Goal: Obtain resource: Download file/media

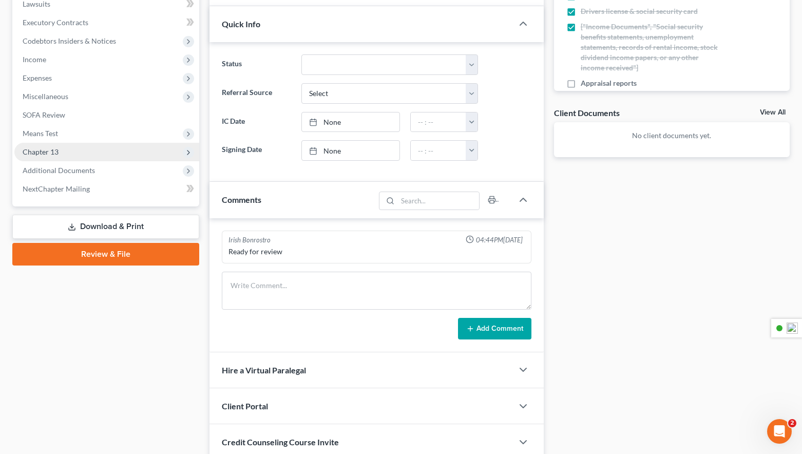
scroll to position [275, 0]
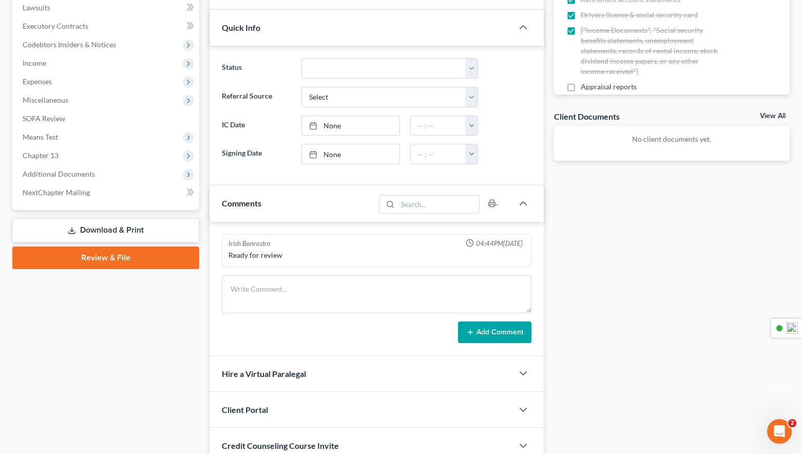
click at [106, 233] on link "Download & Print" at bounding box center [105, 230] width 187 height 24
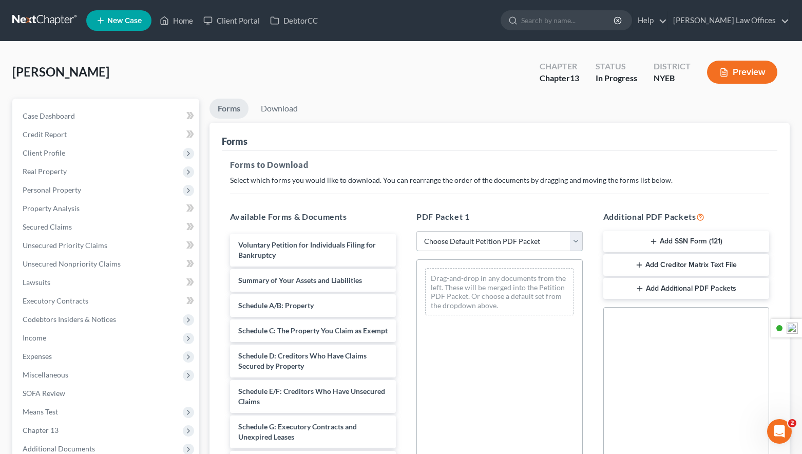
click at [504, 242] on select "Choose Default Petition PDF Packet Complete Bankruptcy Petition (all forms and …" at bounding box center [499, 241] width 166 height 21
select select "0"
click at [416, 231] on select "Choose Default Petition PDF Packet Complete Bankruptcy Petition (all forms and …" at bounding box center [499, 241] width 166 height 21
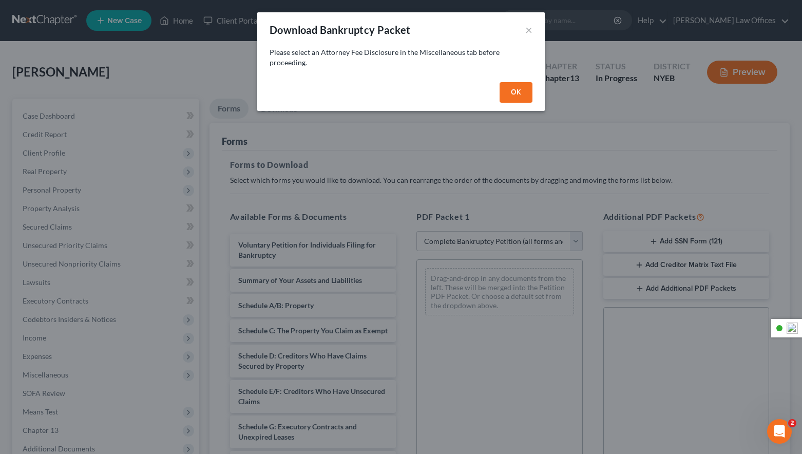
click at [516, 95] on button "OK" at bounding box center [516, 92] width 33 height 21
select select
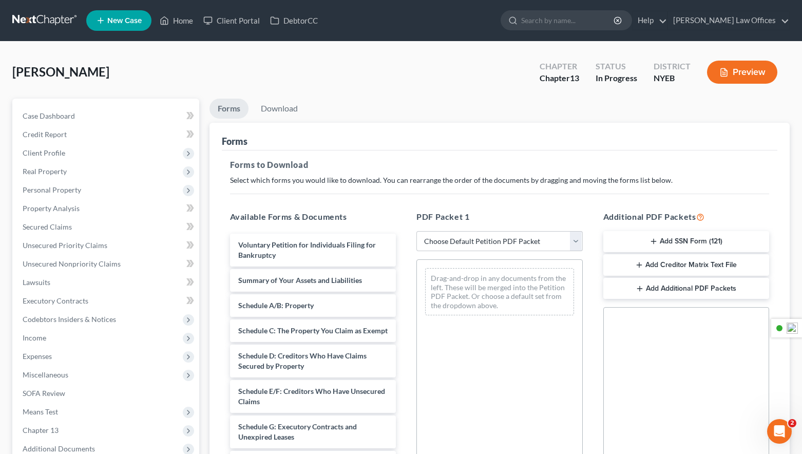
click at [736, 69] on button "Preview" at bounding box center [742, 72] width 70 height 23
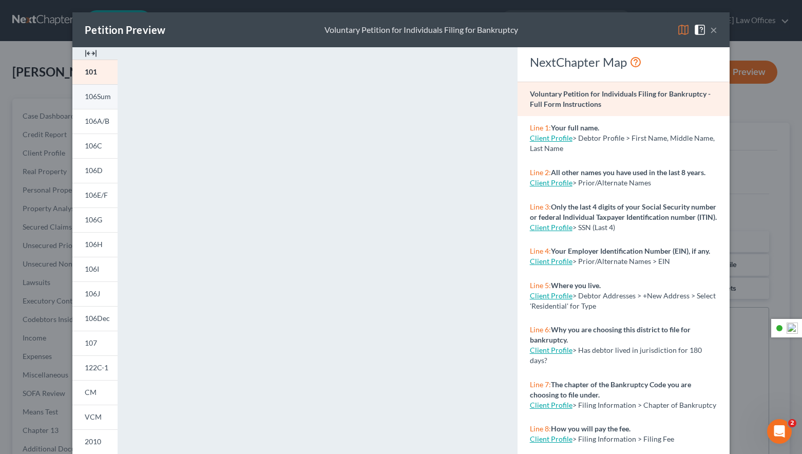
click at [90, 97] on span "106Sum" at bounding box center [98, 96] width 26 height 9
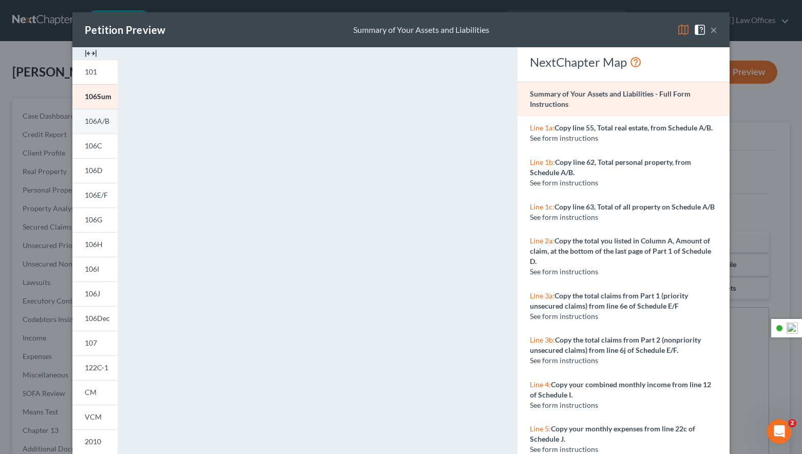
click at [93, 120] on span "106A/B" at bounding box center [97, 121] width 25 height 9
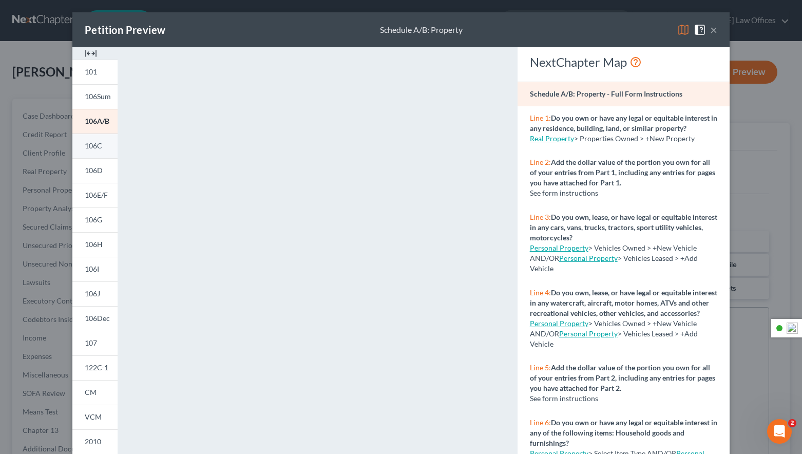
click at [95, 144] on span "106C" at bounding box center [93, 145] width 17 height 9
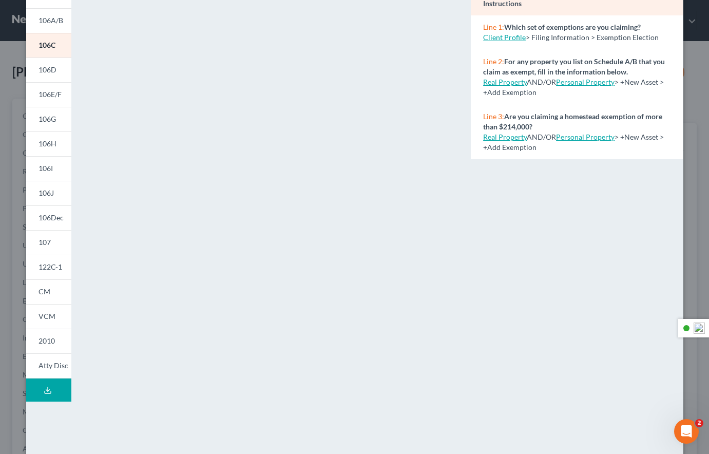
scroll to position [125, 0]
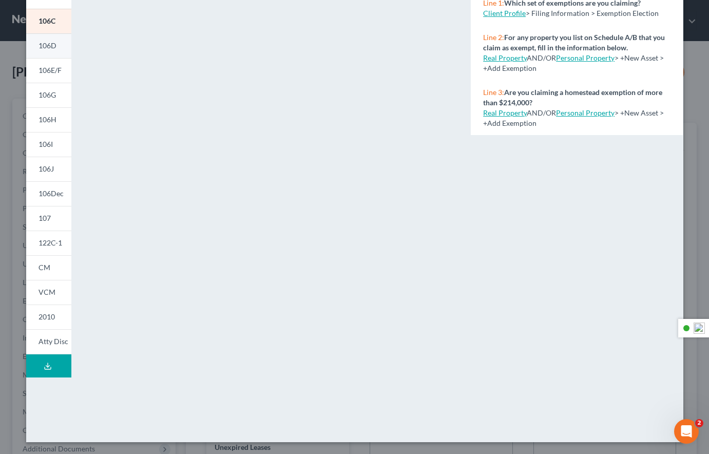
click at [52, 45] on span "106D" at bounding box center [48, 45] width 18 height 9
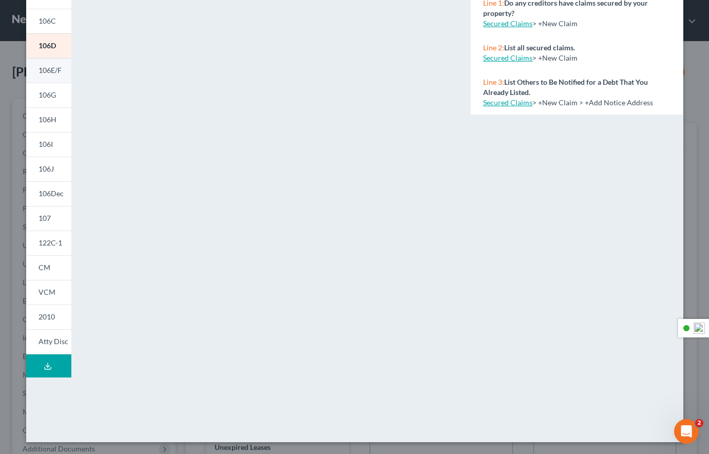
click at [49, 68] on span "106E/F" at bounding box center [50, 70] width 23 height 9
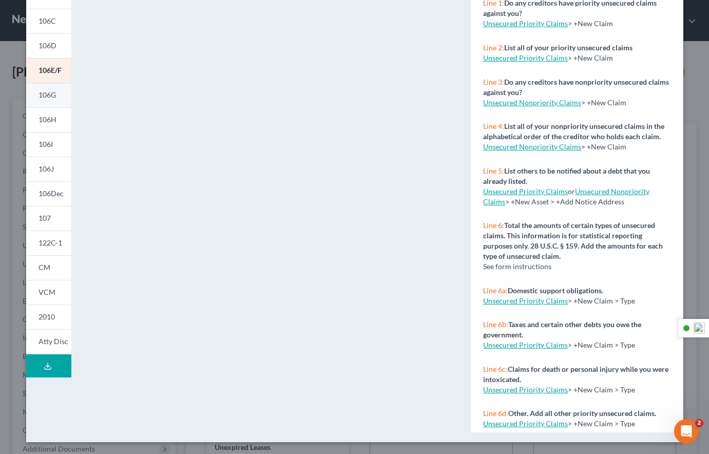
click at [49, 100] on link "106G" at bounding box center [48, 95] width 45 height 25
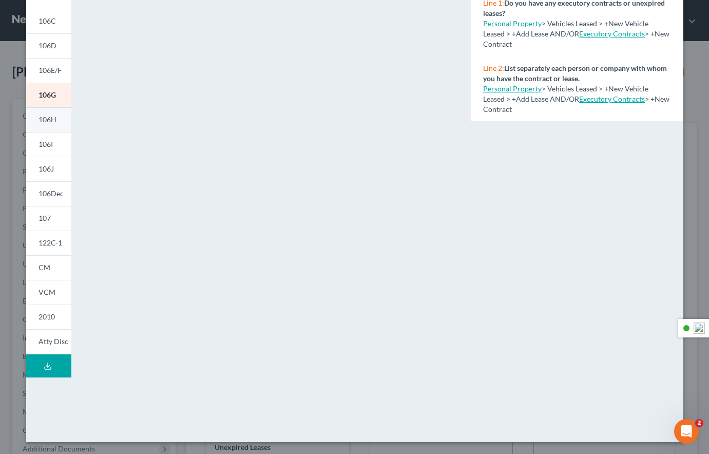
click at [48, 121] on span "106H" at bounding box center [48, 119] width 18 height 9
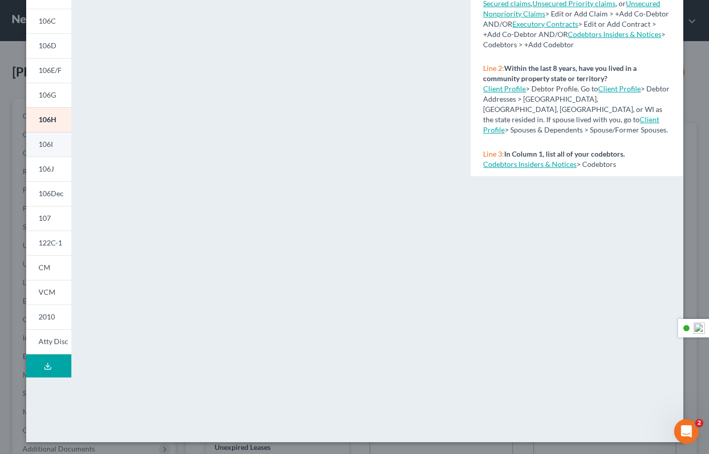
click at [50, 148] on span "106I" at bounding box center [46, 144] width 14 height 9
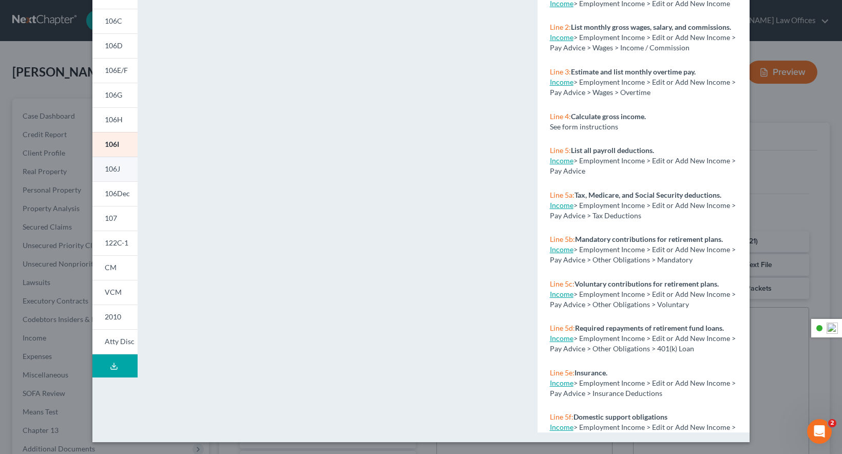
click at [117, 173] on link "106J" at bounding box center [114, 169] width 45 height 25
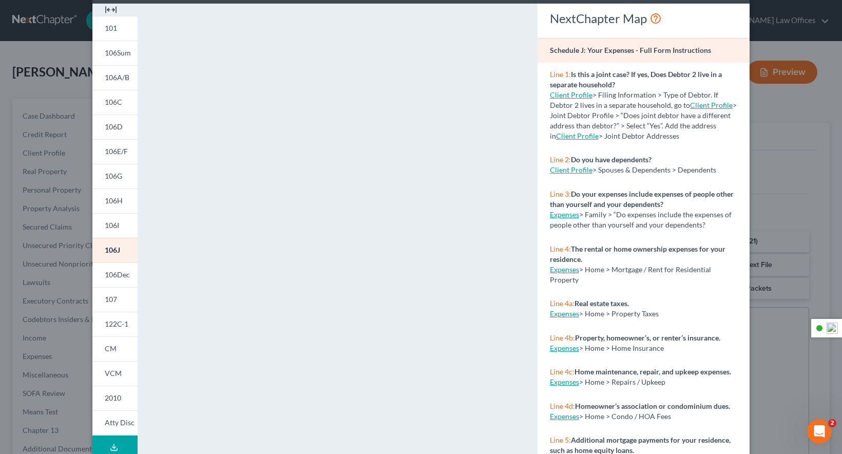
scroll to position [29, 0]
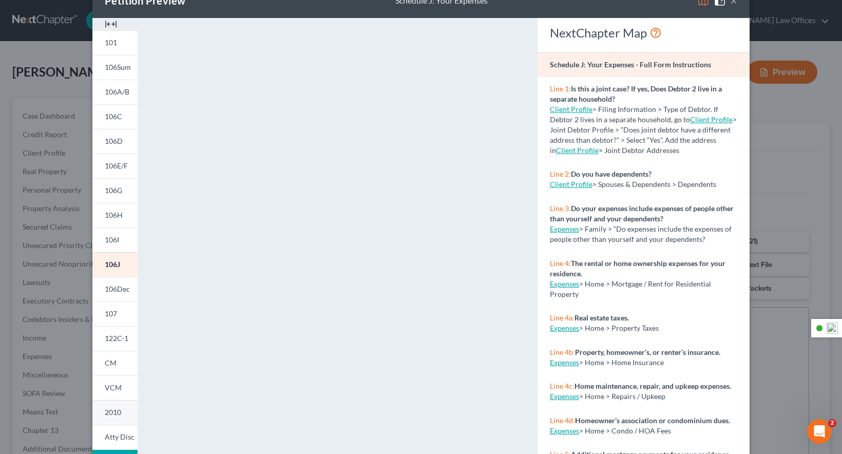
click at [121, 412] on span "2010" at bounding box center [113, 412] width 16 height 9
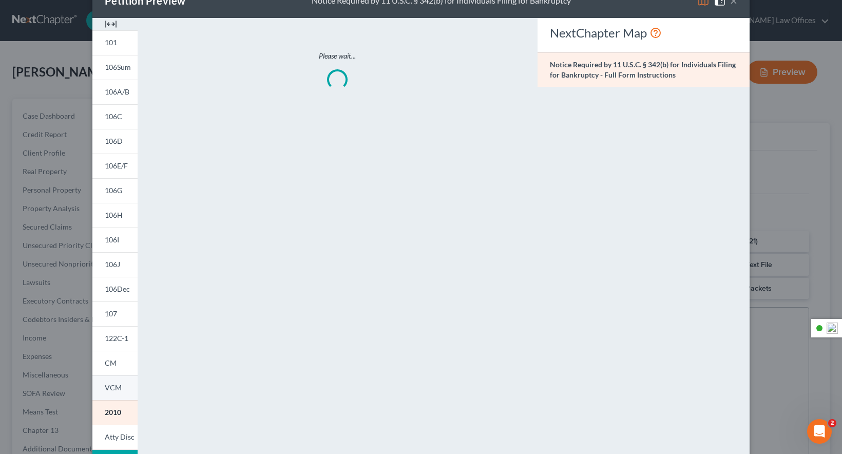
click at [123, 388] on link "VCM" at bounding box center [114, 387] width 45 height 25
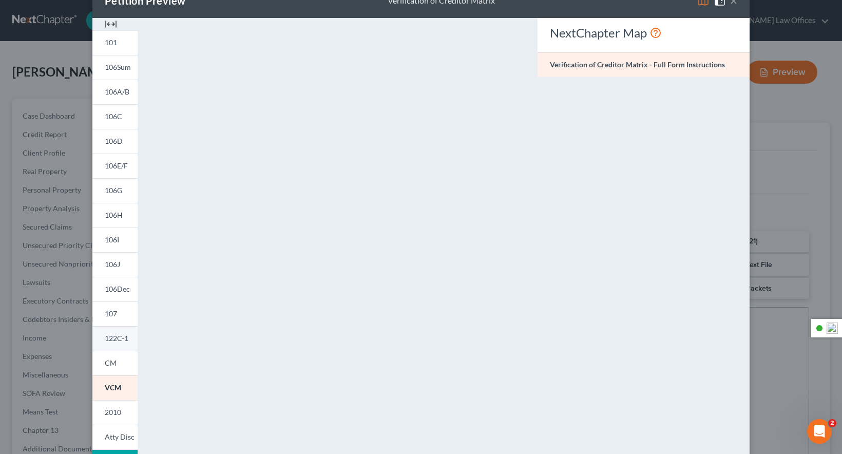
click at [120, 337] on span "122C-1" at bounding box center [117, 338] width 24 height 9
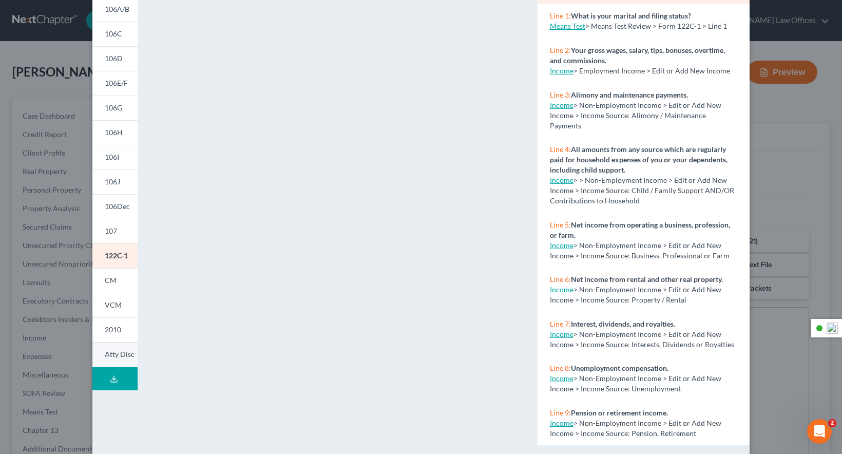
scroll to position [125, 0]
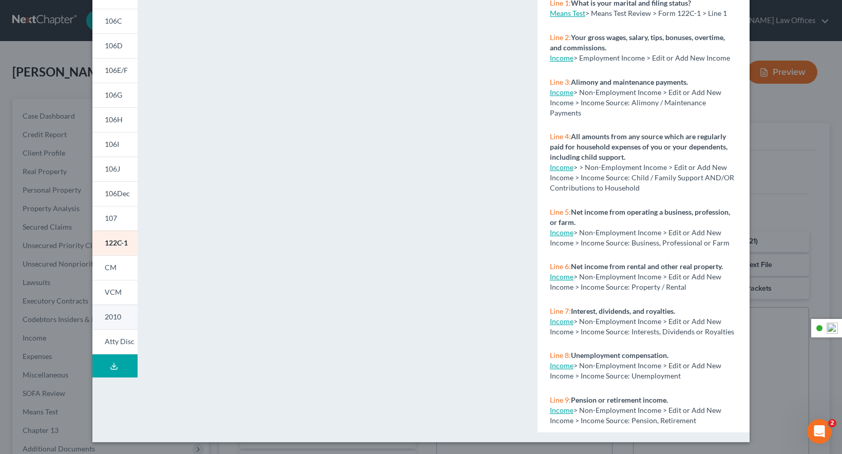
click at [128, 314] on link "2010" at bounding box center [114, 316] width 45 height 25
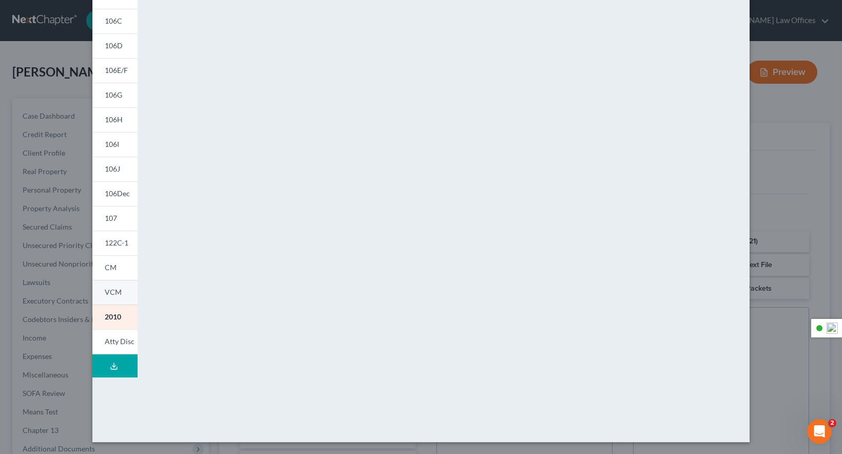
click at [121, 303] on link "VCM" at bounding box center [114, 292] width 45 height 25
